Goal: Transaction & Acquisition: Download file/media

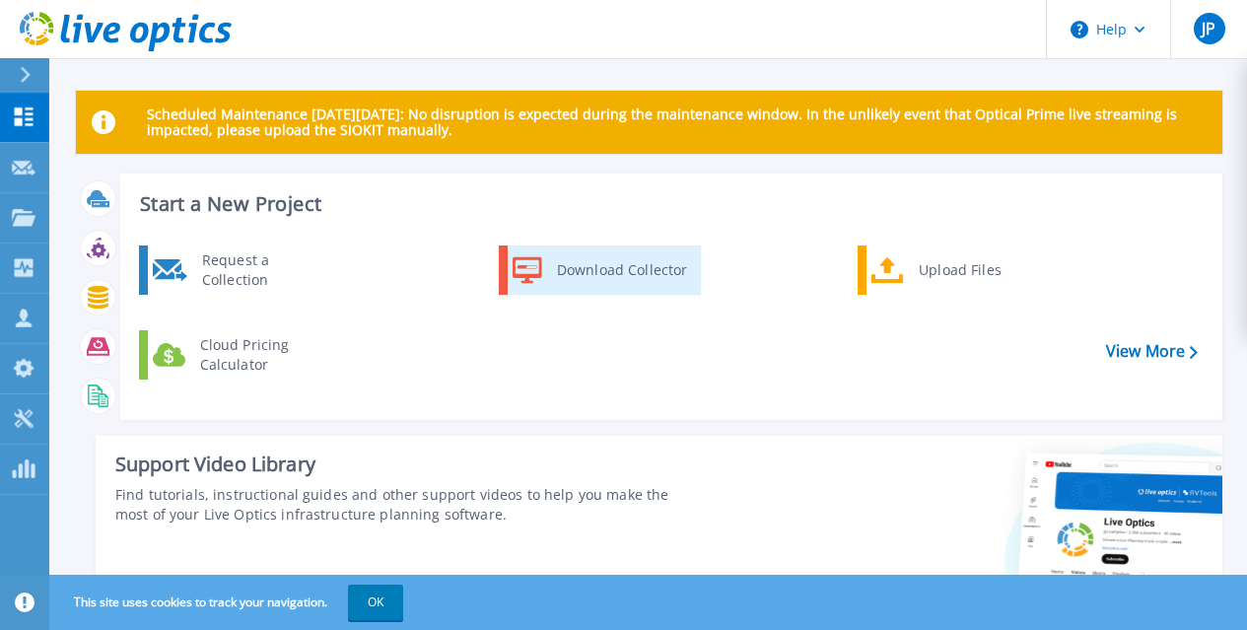
click at [623, 269] on div "Download Collector" at bounding box center [621, 269] width 149 height 39
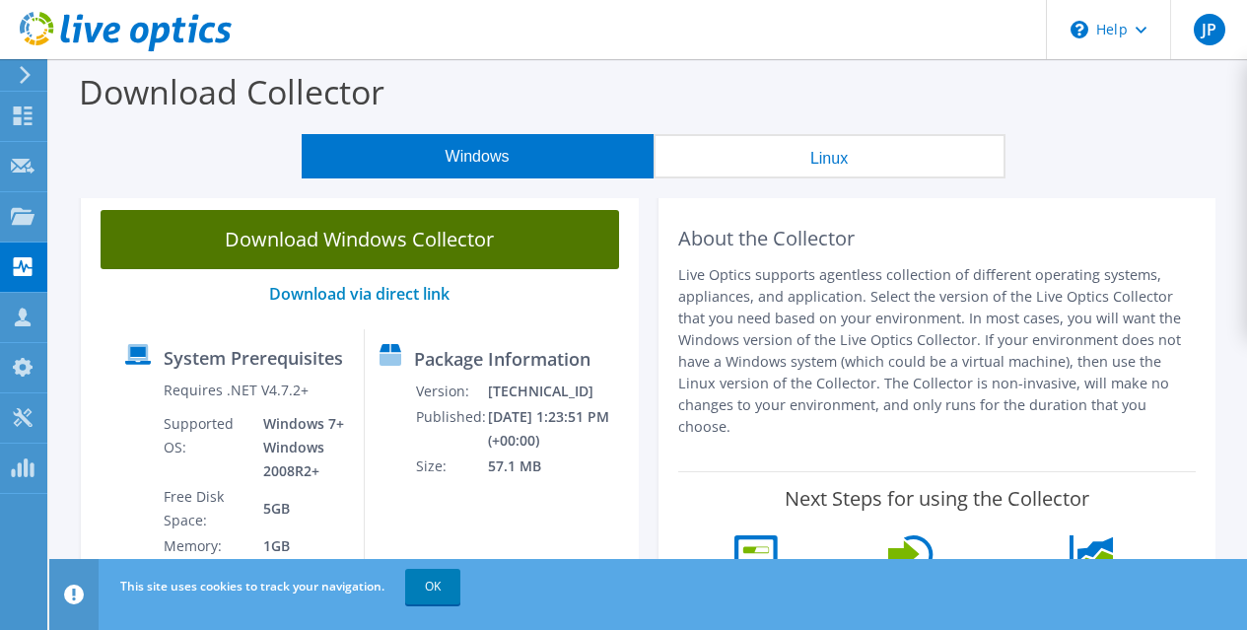
click at [436, 235] on link "Download Windows Collector" at bounding box center [360, 239] width 518 height 59
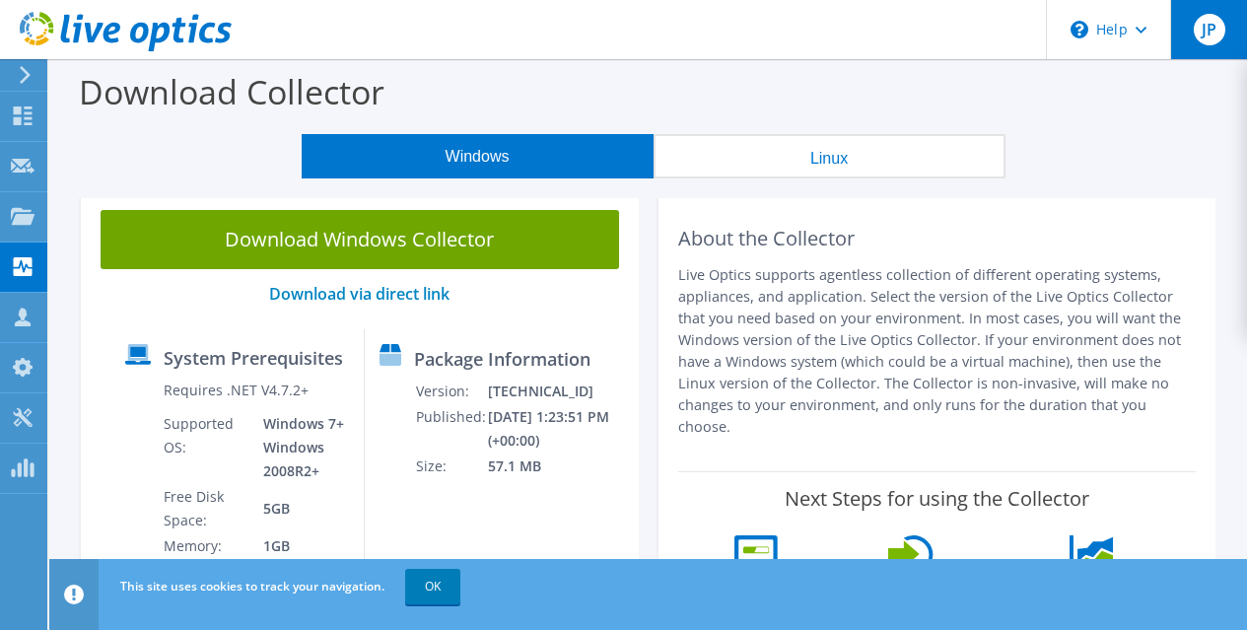
click at [1191, 31] on div "JP" at bounding box center [1208, 29] width 77 height 59
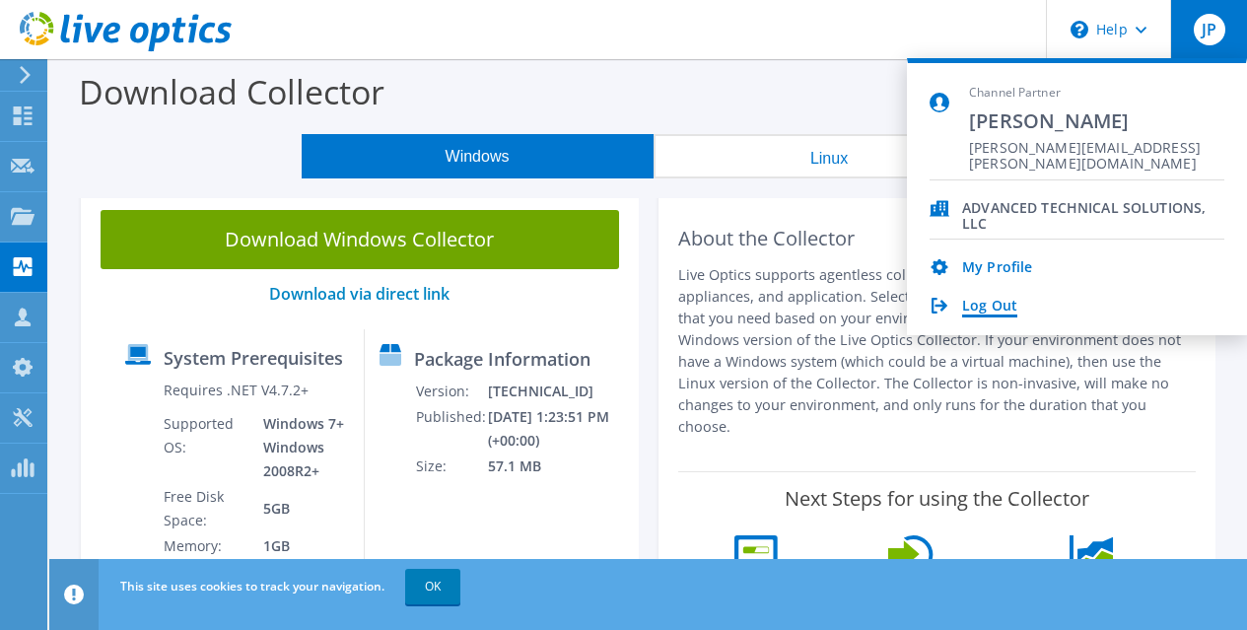
click at [982, 303] on link "Log Out" at bounding box center [989, 307] width 55 height 19
